Goal: Transaction & Acquisition: Purchase product/service

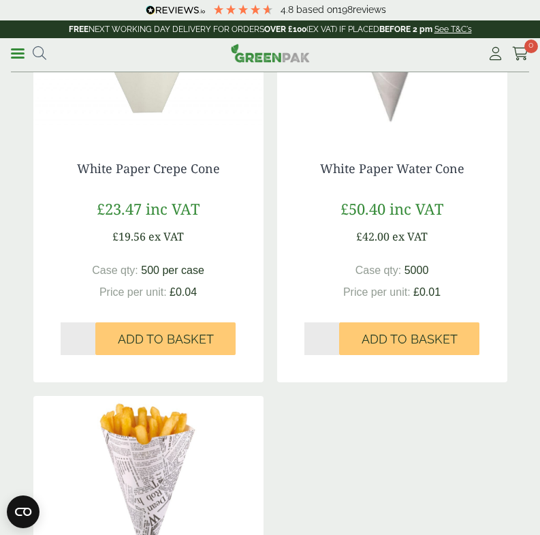
click at [16, 52] on span at bounding box center [18, 53] width 14 height 2
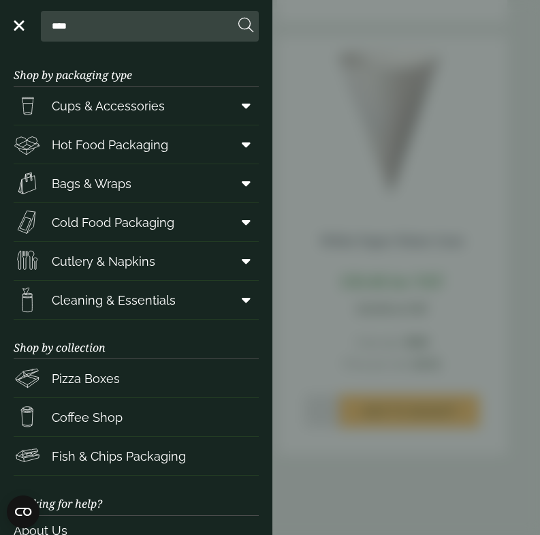
click at [136, 108] on span "Cups & Accessories" at bounding box center [108, 106] width 113 height 18
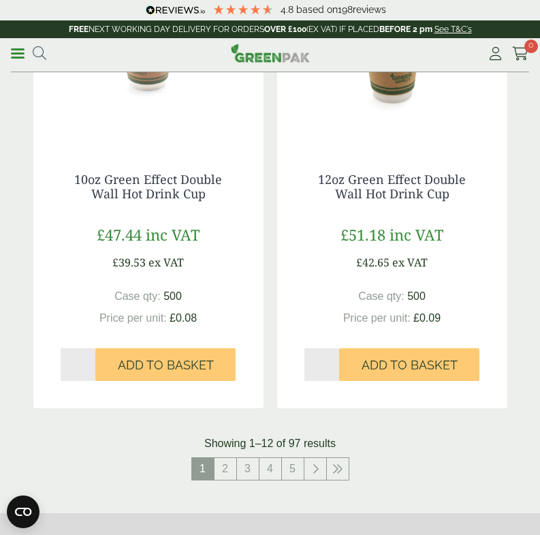
scroll to position [2303, 0]
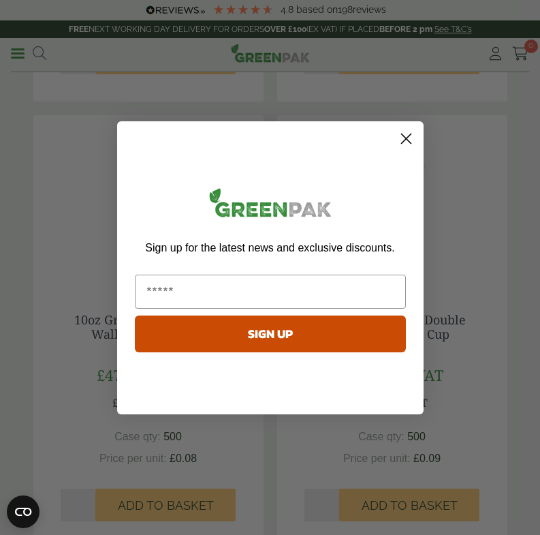
click at [403, 140] on icon "Close dialog" at bounding box center [406, 138] width 10 height 10
